Goal: Communication & Community: Answer question/provide support

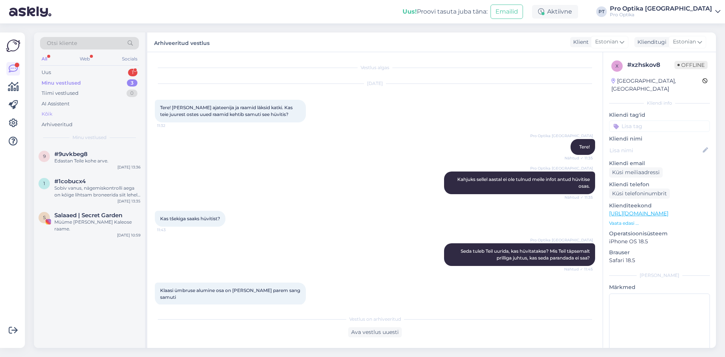
scroll to position [136, 0]
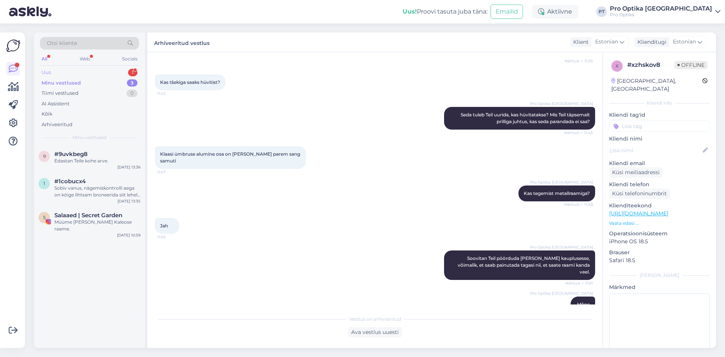
click at [132, 70] on div "1" at bounding box center [132, 73] width 9 height 8
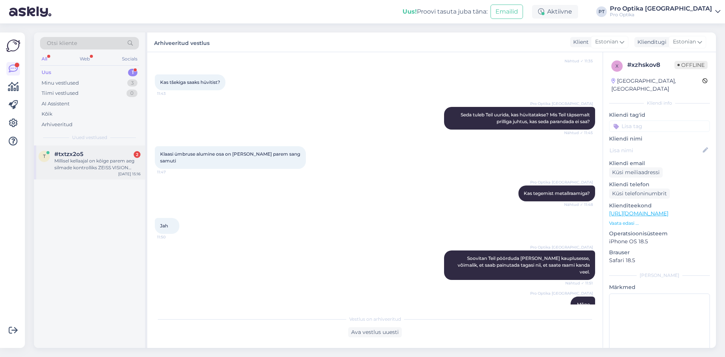
click at [94, 158] on div "Millisel kellaajal on kõige parem aeg silmade kontrolliks ZEISS VISION CENTERis" at bounding box center [97, 164] width 86 height 14
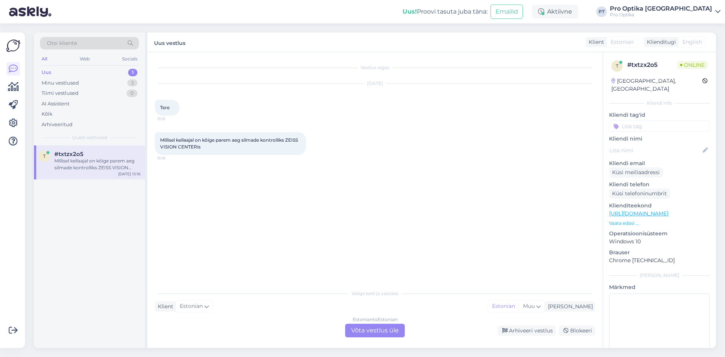
click at [361, 331] on div "Estonian to Estonian Võta vestlus üle" at bounding box center [375, 331] width 60 height 14
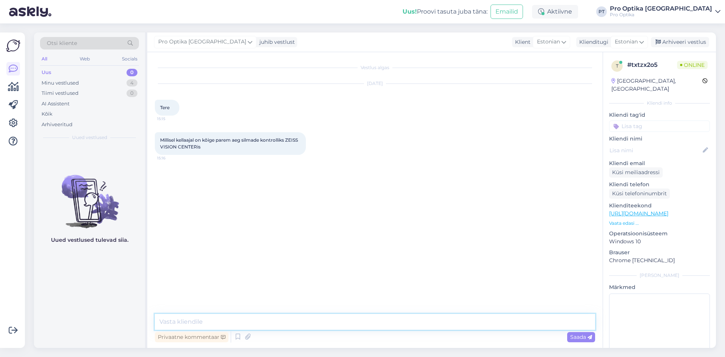
click at [188, 319] on textarea at bounding box center [375, 322] width 440 height 16
type textarea "Tere!"
type textarea "P"
type textarea "Ideaalne oleks kui jääks päeva keskele."
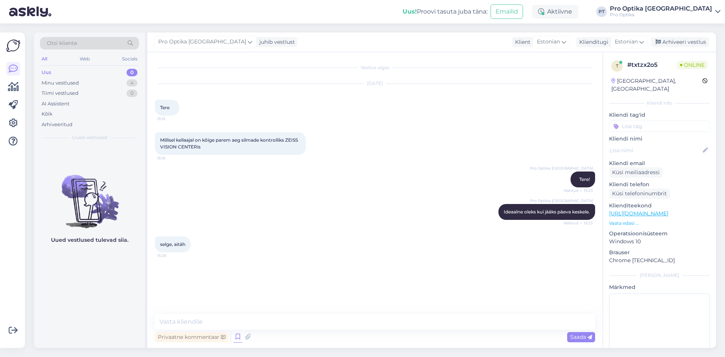
click at [233, 336] on icon at bounding box center [237, 336] width 9 height 11
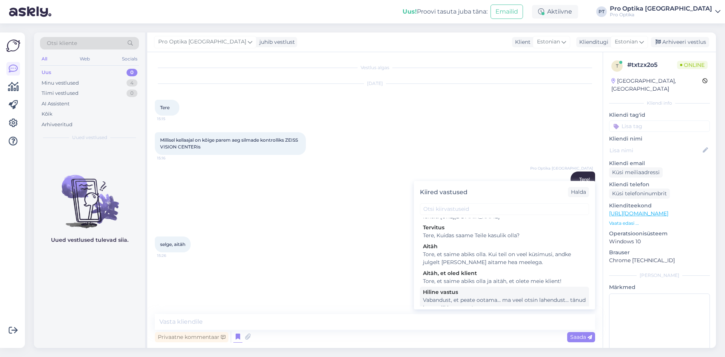
scroll to position [221, 0]
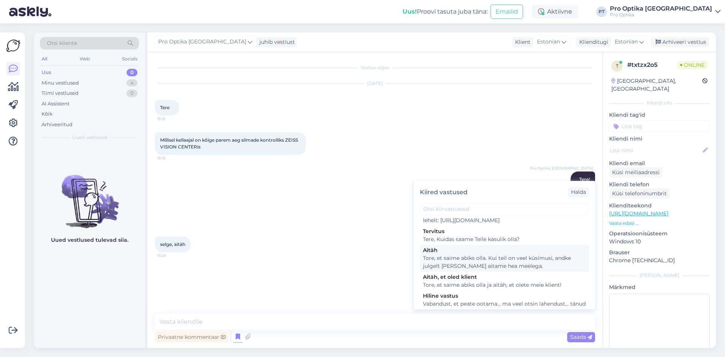
click at [482, 270] on div "Tore, et saime abiks olla. Kui teil on veel küsimusi, andke julgelt [PERSON_NAM…" at bounding box center [504, 262] width 163 height 16
type textarea "Tore, et saime abiks olla. Kui teil on veel küsimusi, andke julgelt [PERSON_NAM…"
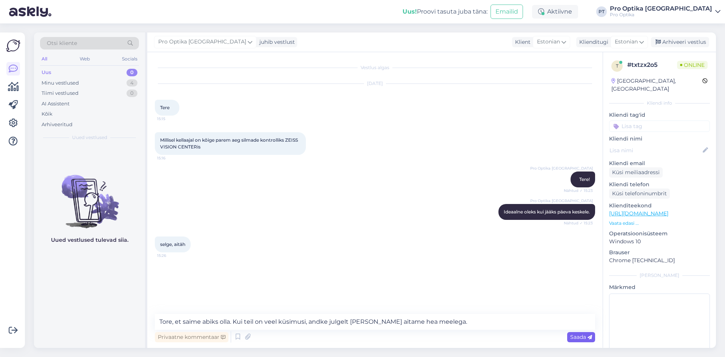
click at [573, 335] on span "Saada" at bounding box center [581, 336] width 22 height 7
